Goal: Communication & Community: Answer question/provide support

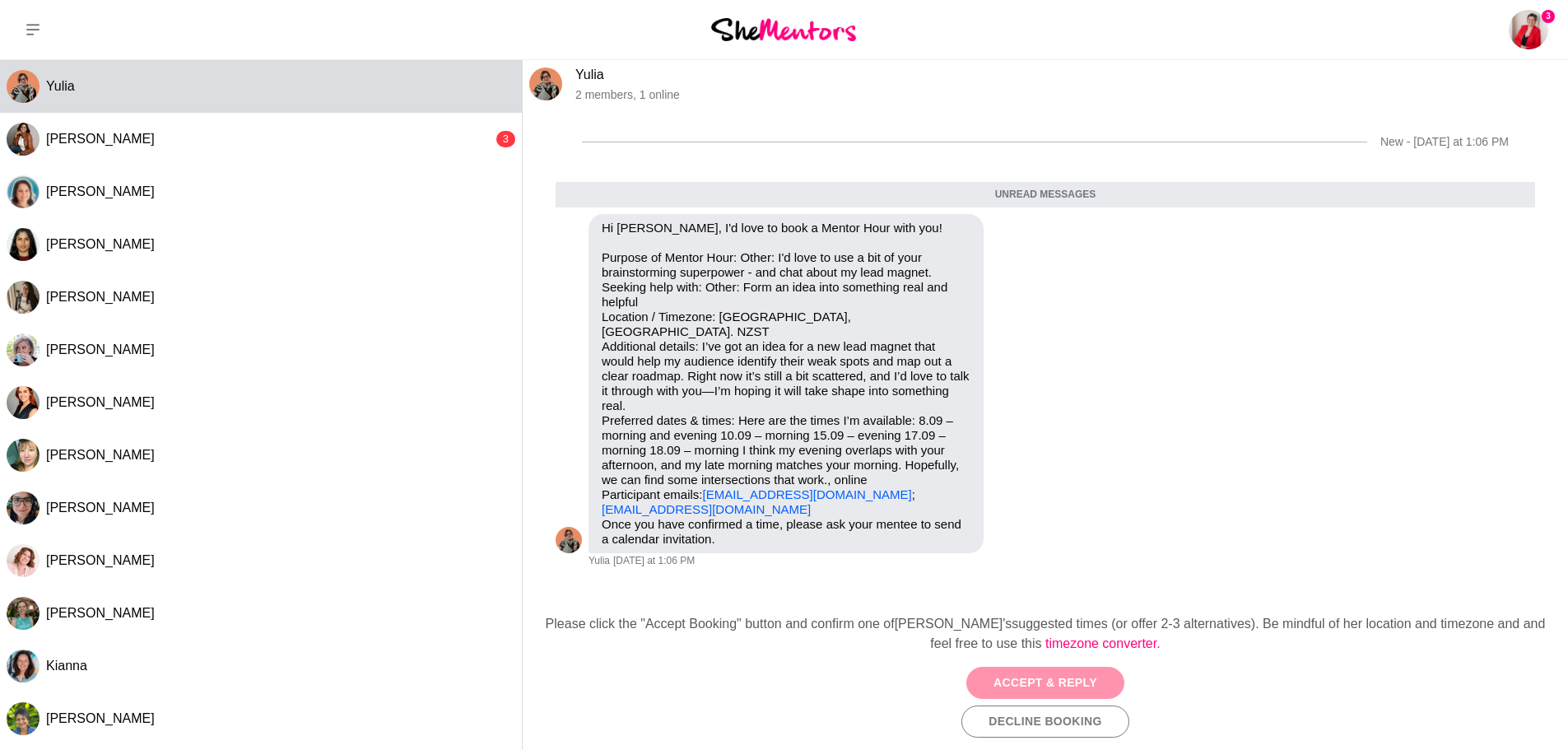
click at [1024, 679] on button "Accept & Reply" at bounding box center [1045, 683] width 158 height 32
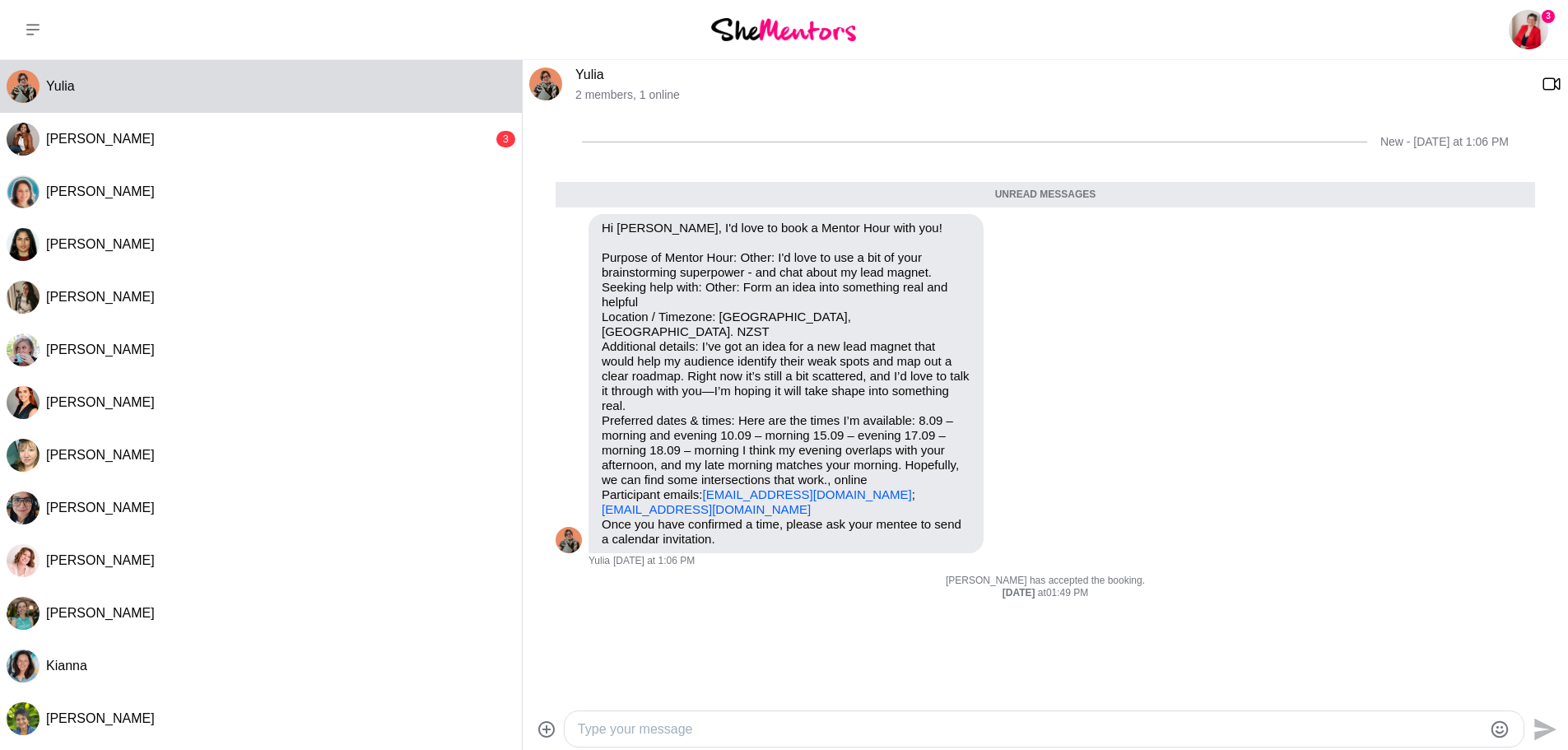
click at [808, 731] on textarea "Type your message" at bounding box center [1030, 729] width 905 height 20
type textarea "Hi [PERSON_NAME],"
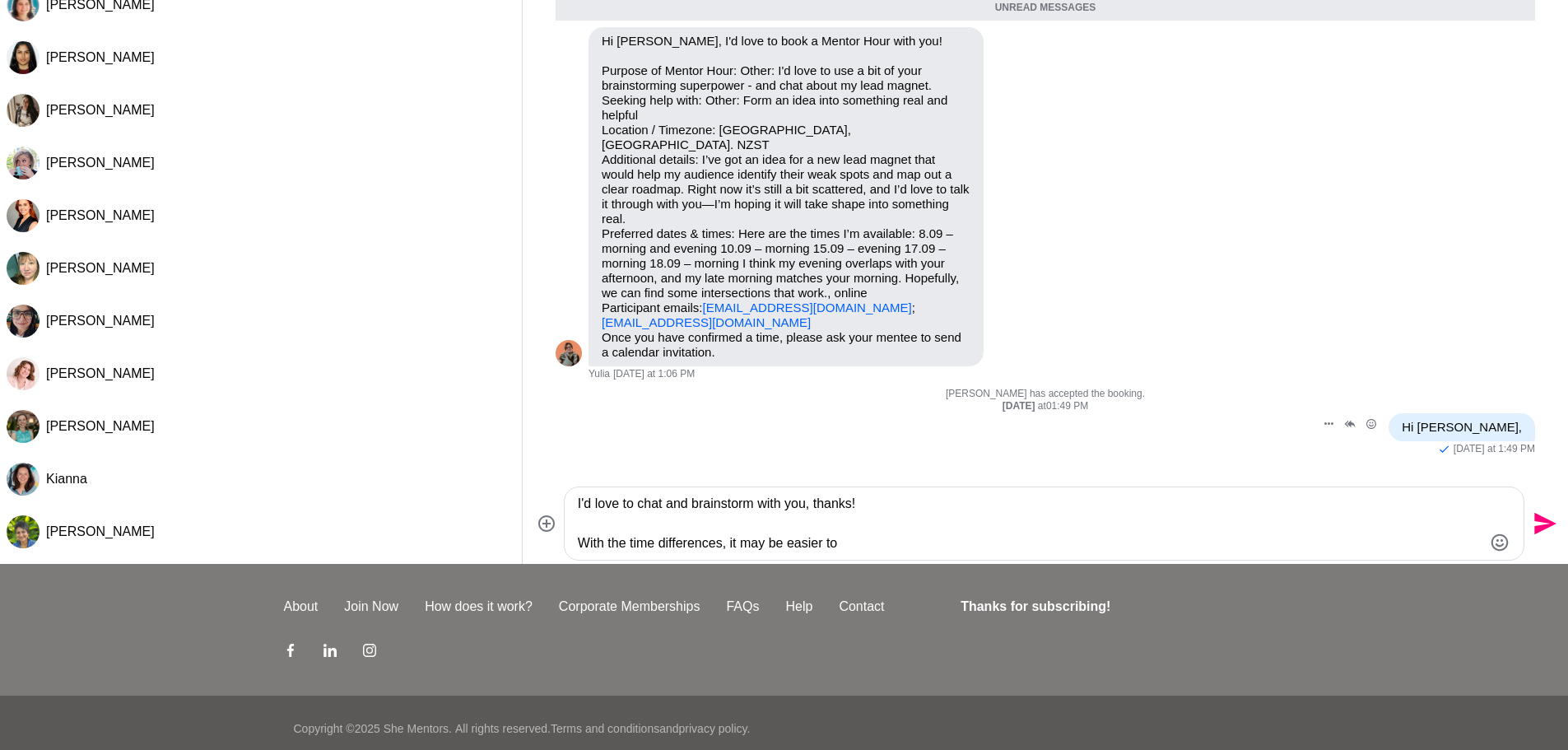
scroll to position [198, 0]
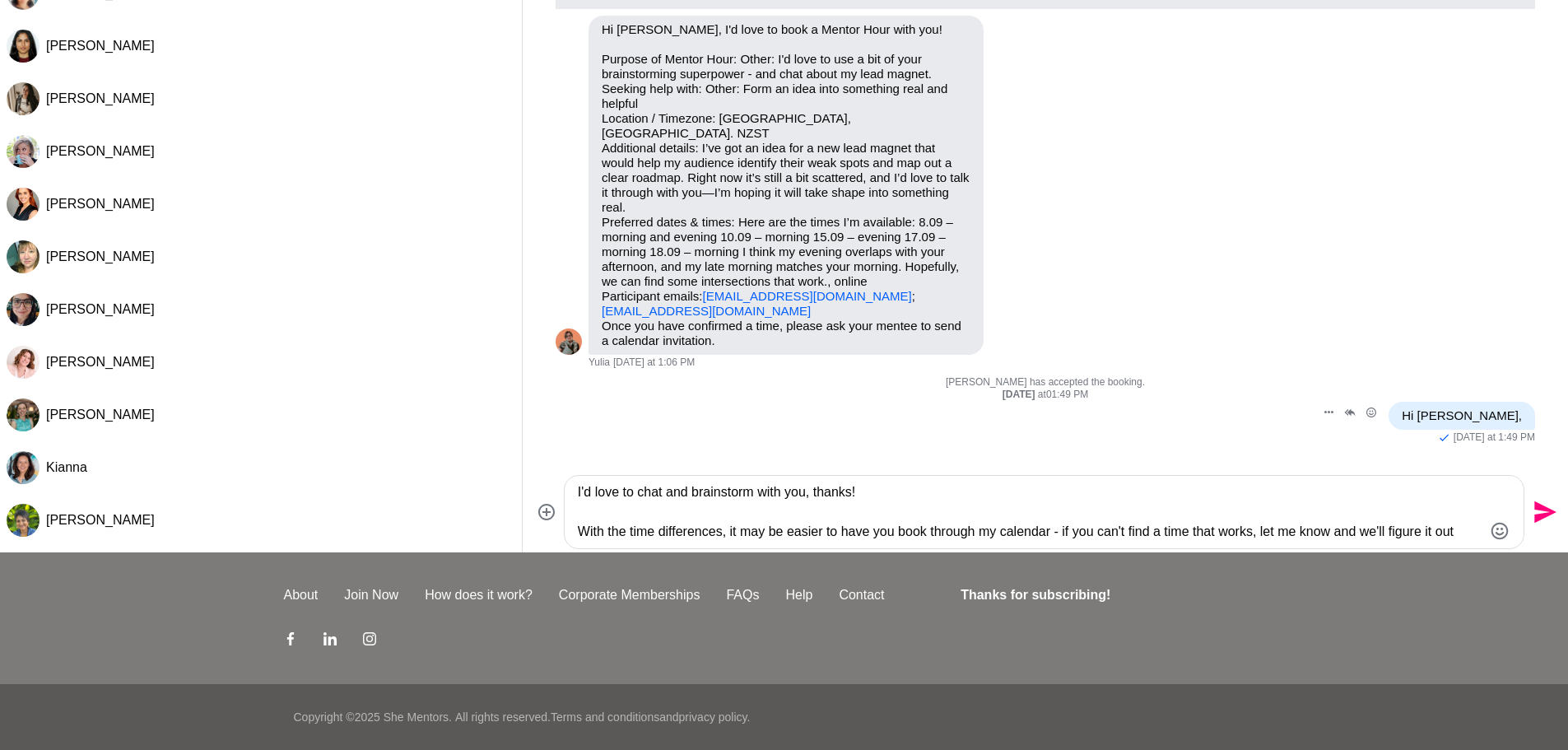
type textarea "I'd love to chat and brainstorm with you, thanks! With the time differences, it…"
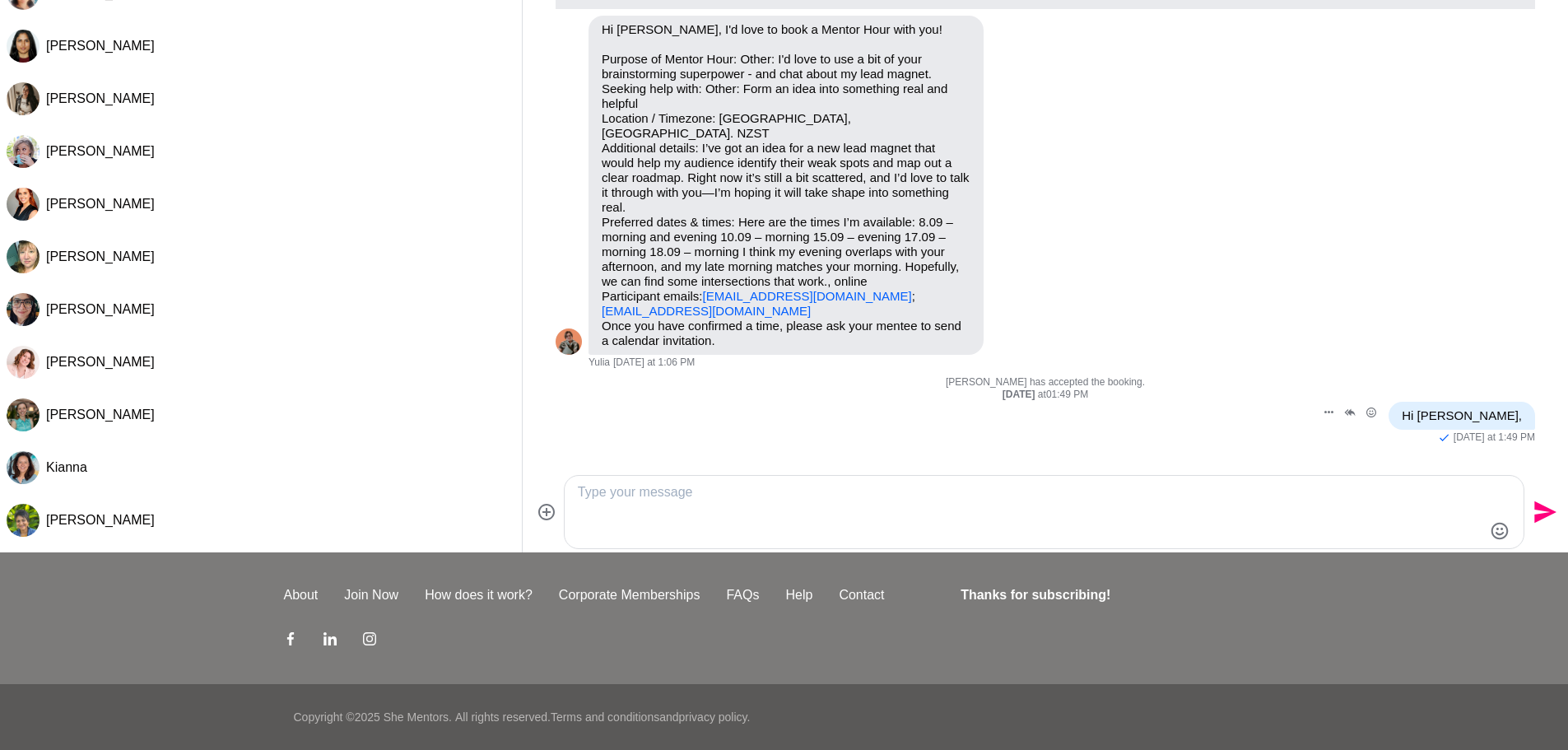
scroll to position [26, 0]
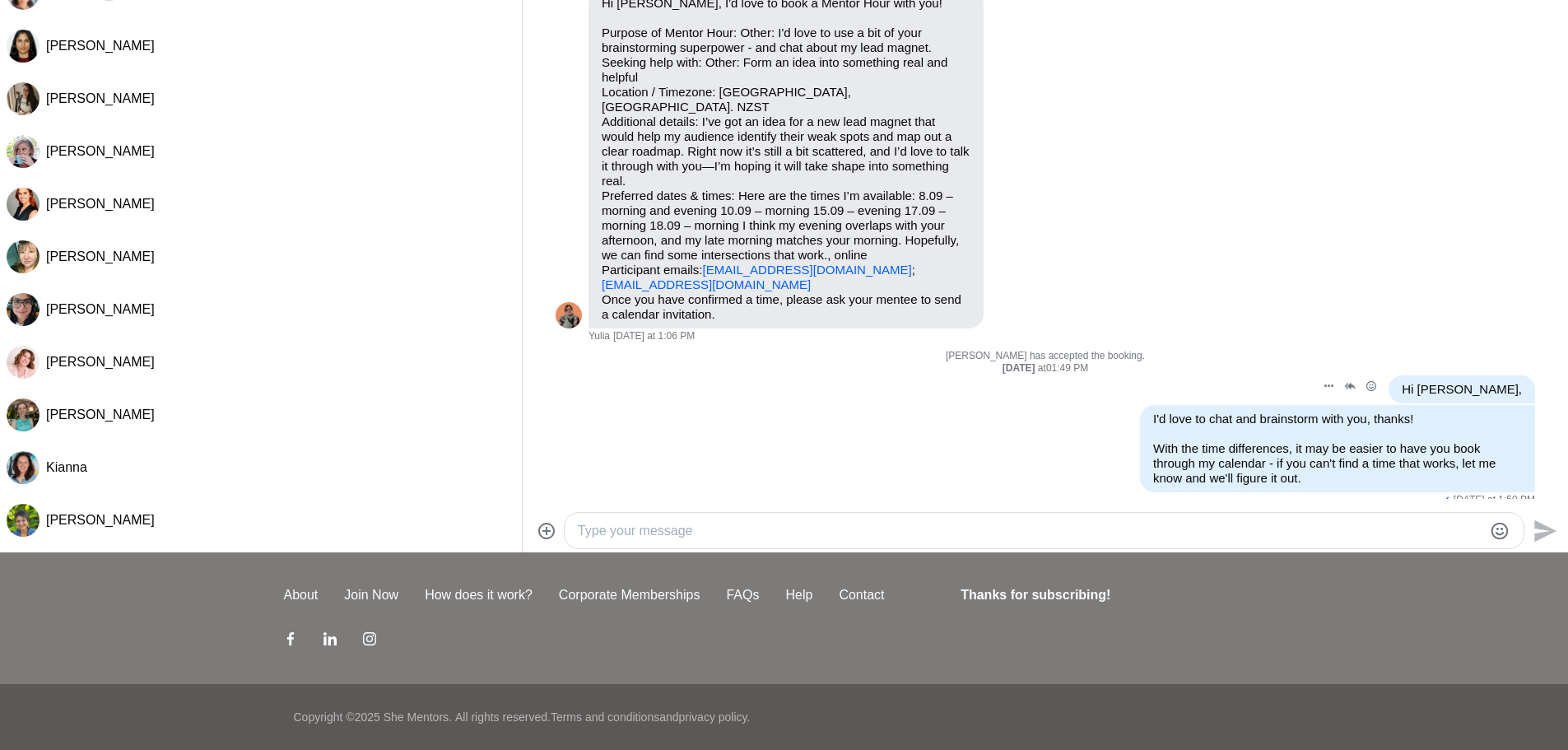
paste textarea "[URL][DOMAIN_NAME]"
type textarea "[URL][DOMAIN_NAME]"
click at [1542, 535] on icon "Send" at bounding box center [1546, 530] width 22 height 22
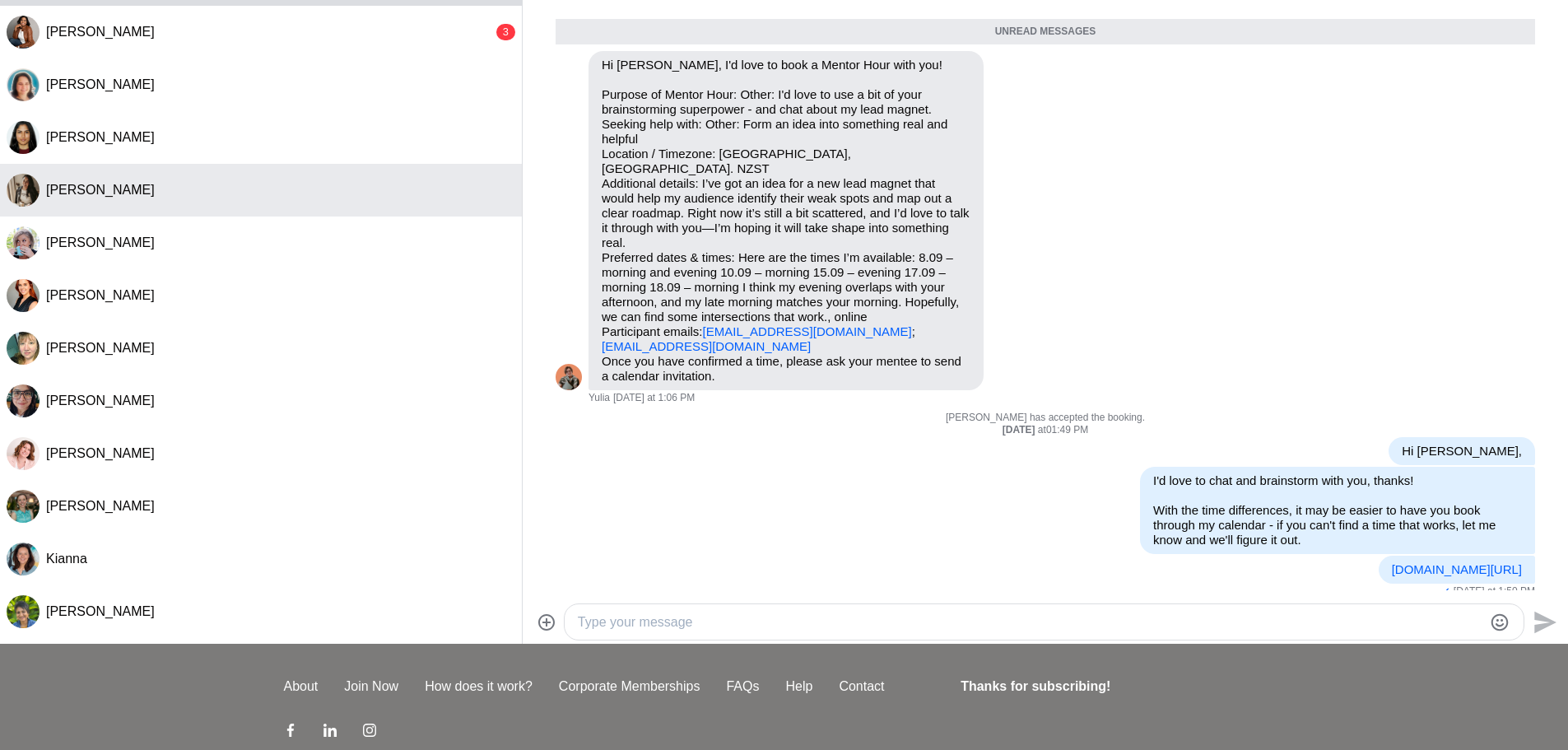
scroll to position [0, 0]
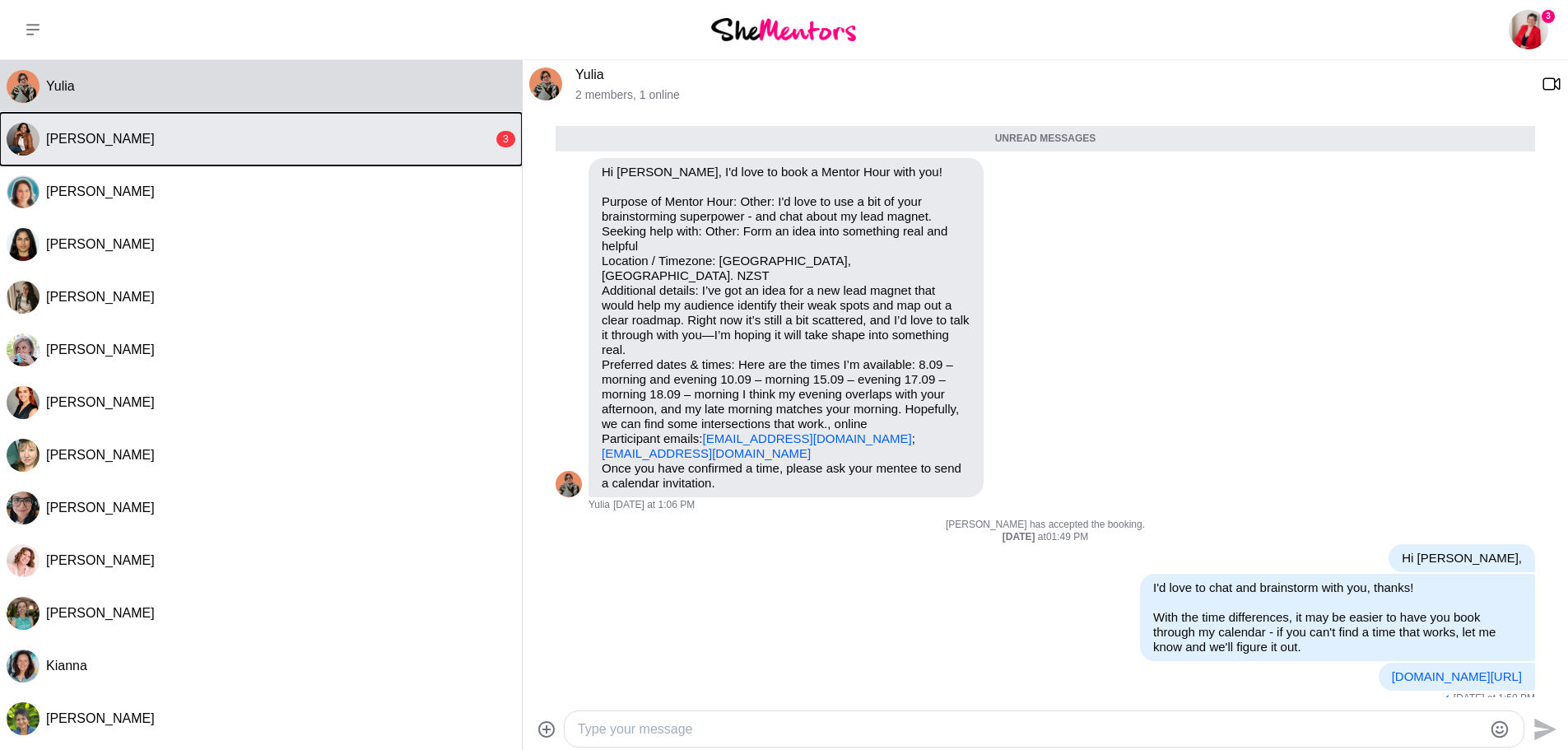
click at [263, 142] on div "[PERSON_NAME]" at bounding box center [269, 138] width 447 height 16
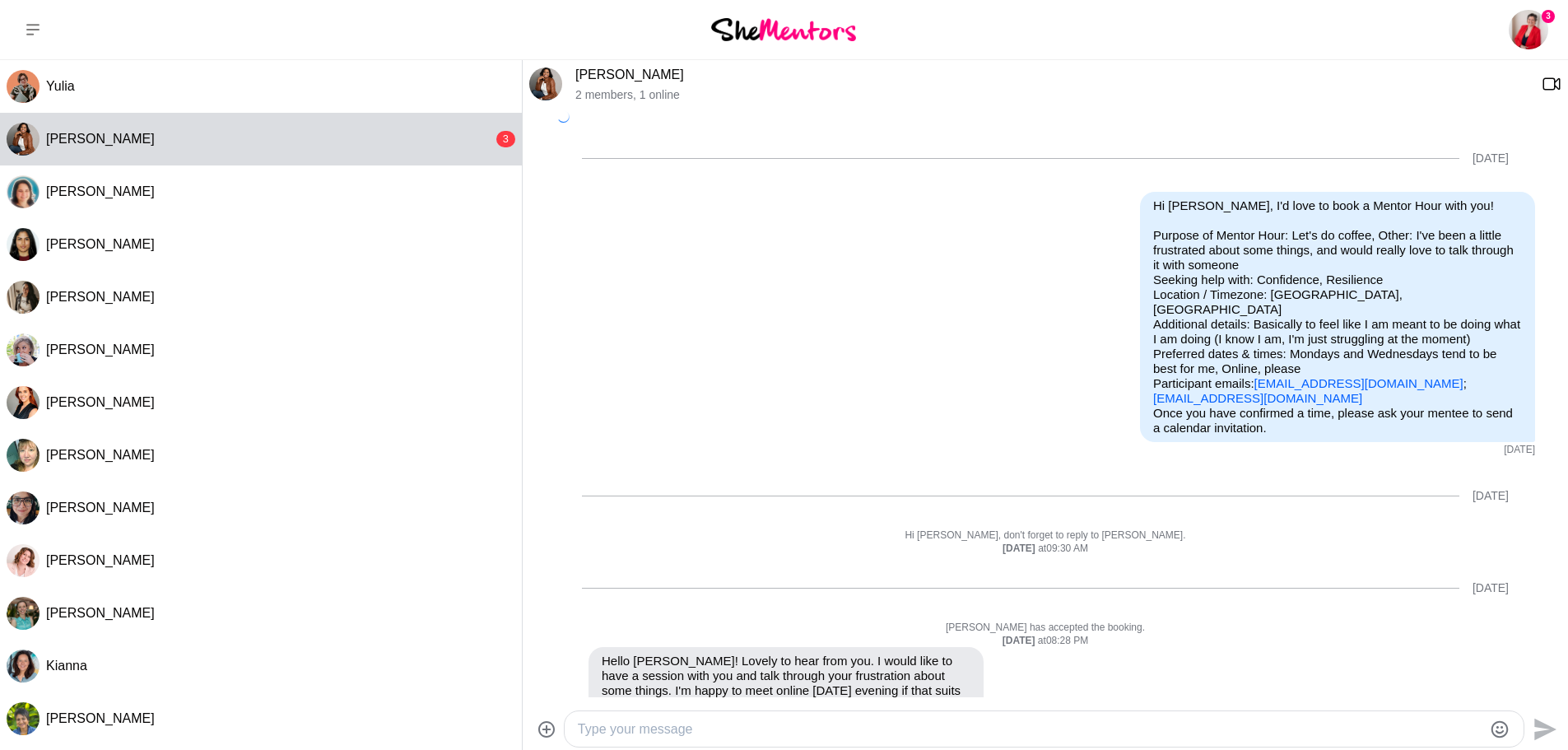
scroll to position [623, 0]
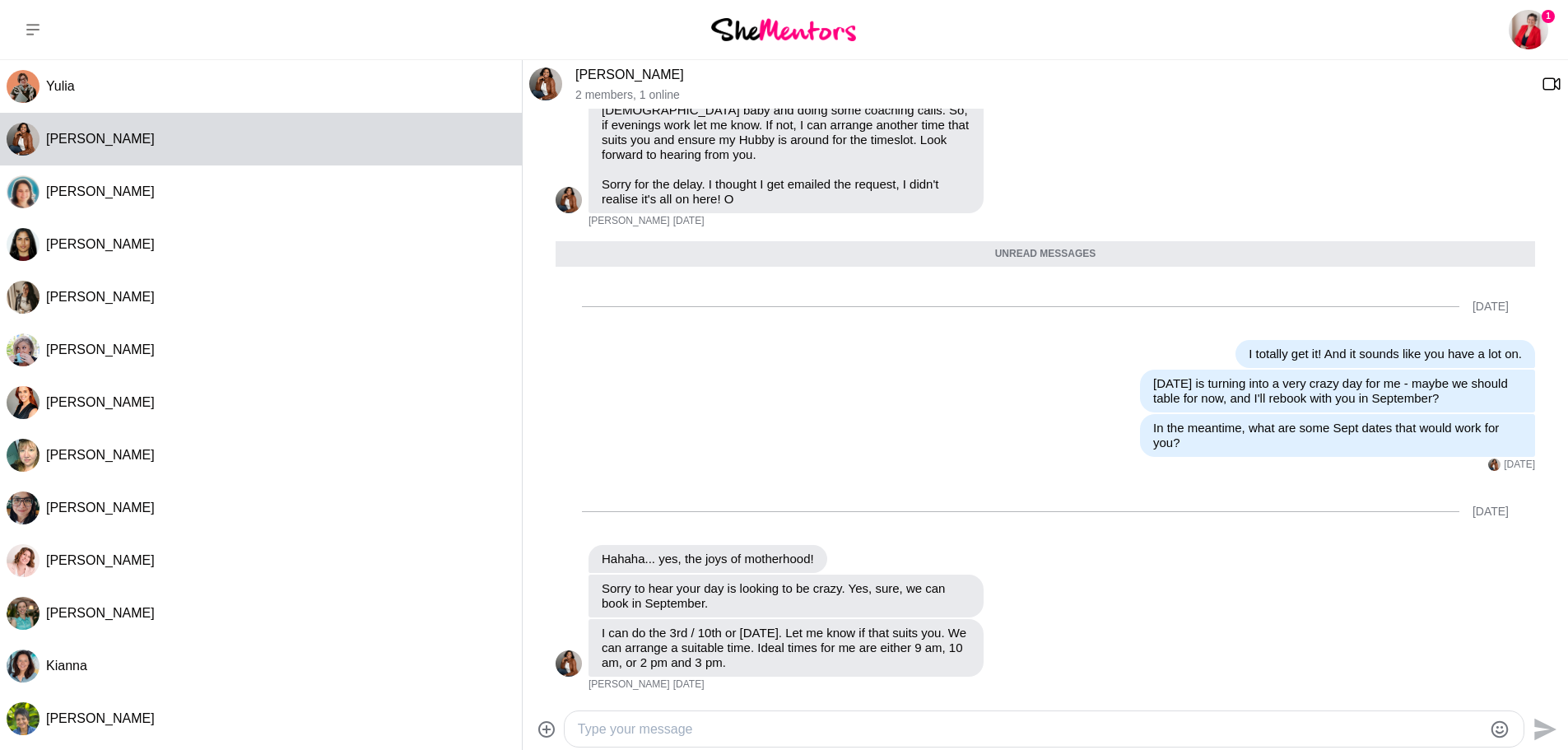
click at [824, 718] on div at bounding box center [1030, 729] width 905 height 22
click at [809, 736] on textarea "Type your message" at bounding box center [1030, 729] width 905 height 20
type textarea "Let's do the 10th at 3pm, thanks. Will you send a calendar invite?"
click at [1539, 730] on icon "Send" at bounding box center [1543, 729] width 26 height 26
